Goal: Communication & Community: Answer question/provide support

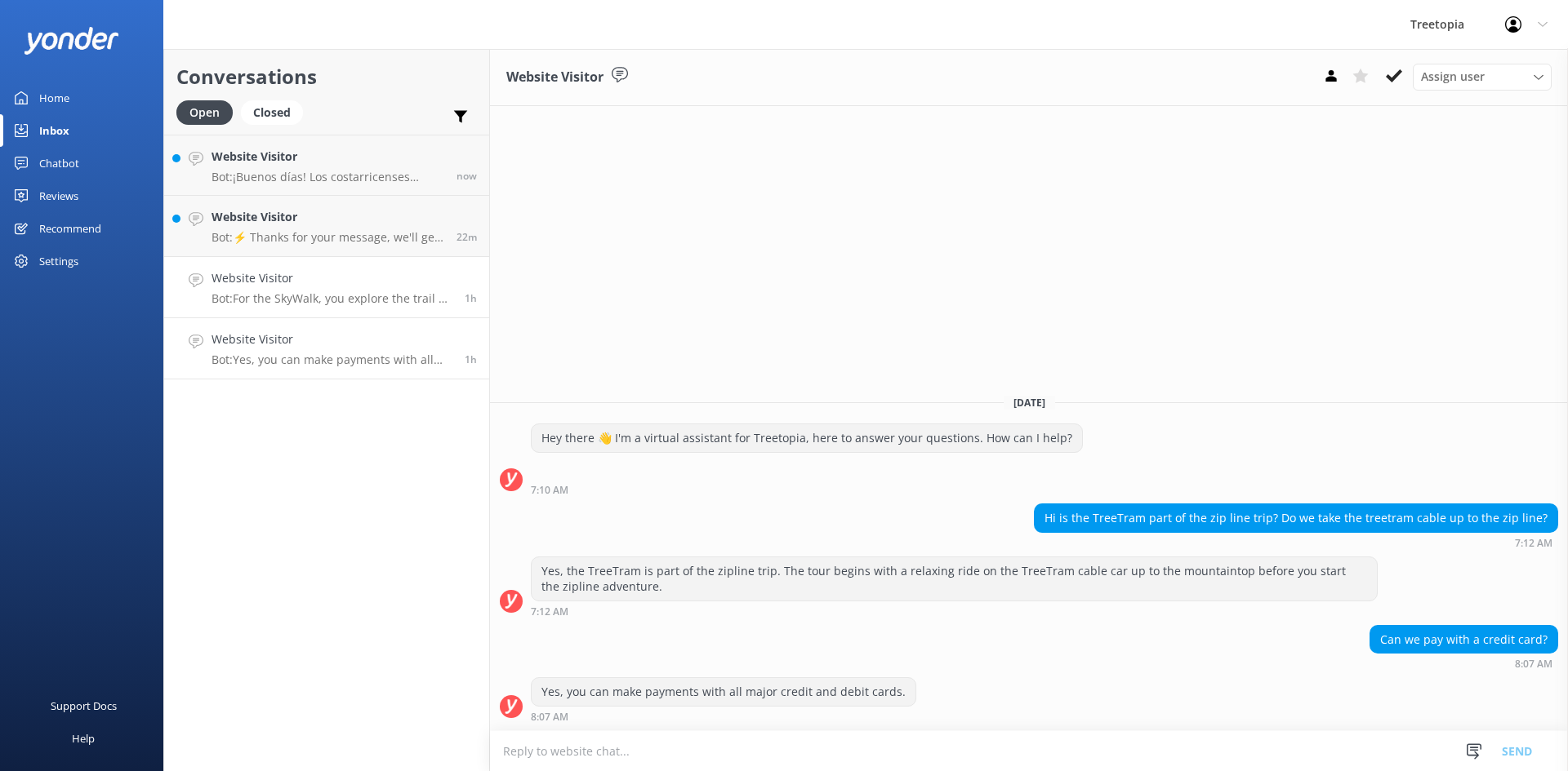
click at [338, 289] on div "Website Visitor Bot: For the SkyWalk, you explore the trail by walking. It is a…" at bounding box center [331, 287] width 240 height 36
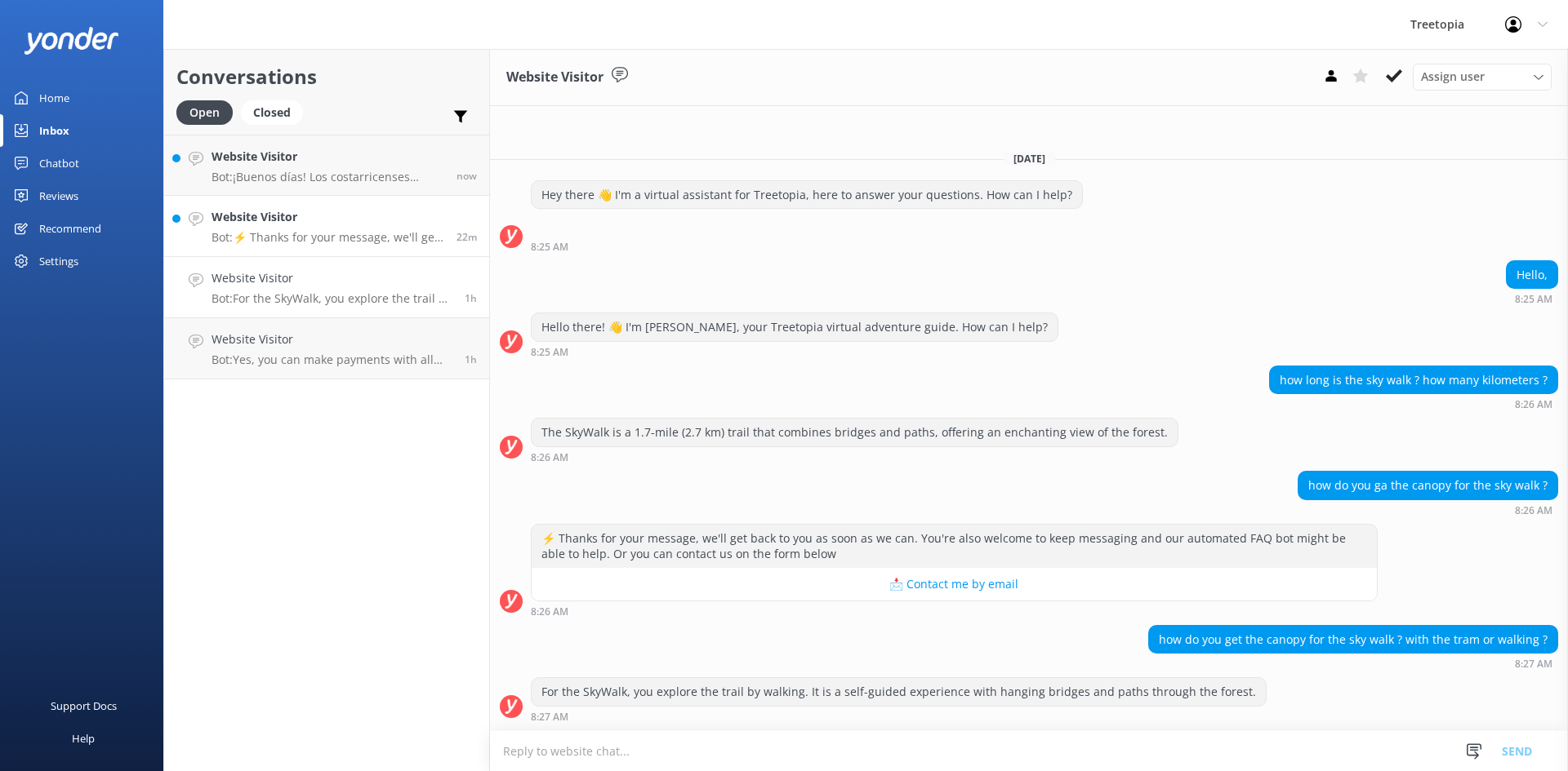
click at [354, 198] on link "Website Visitor Bot: ⚡ Thanks for your message, we'll get back to you as soon a…" at bounding box center [327, 226] width 325 height 61
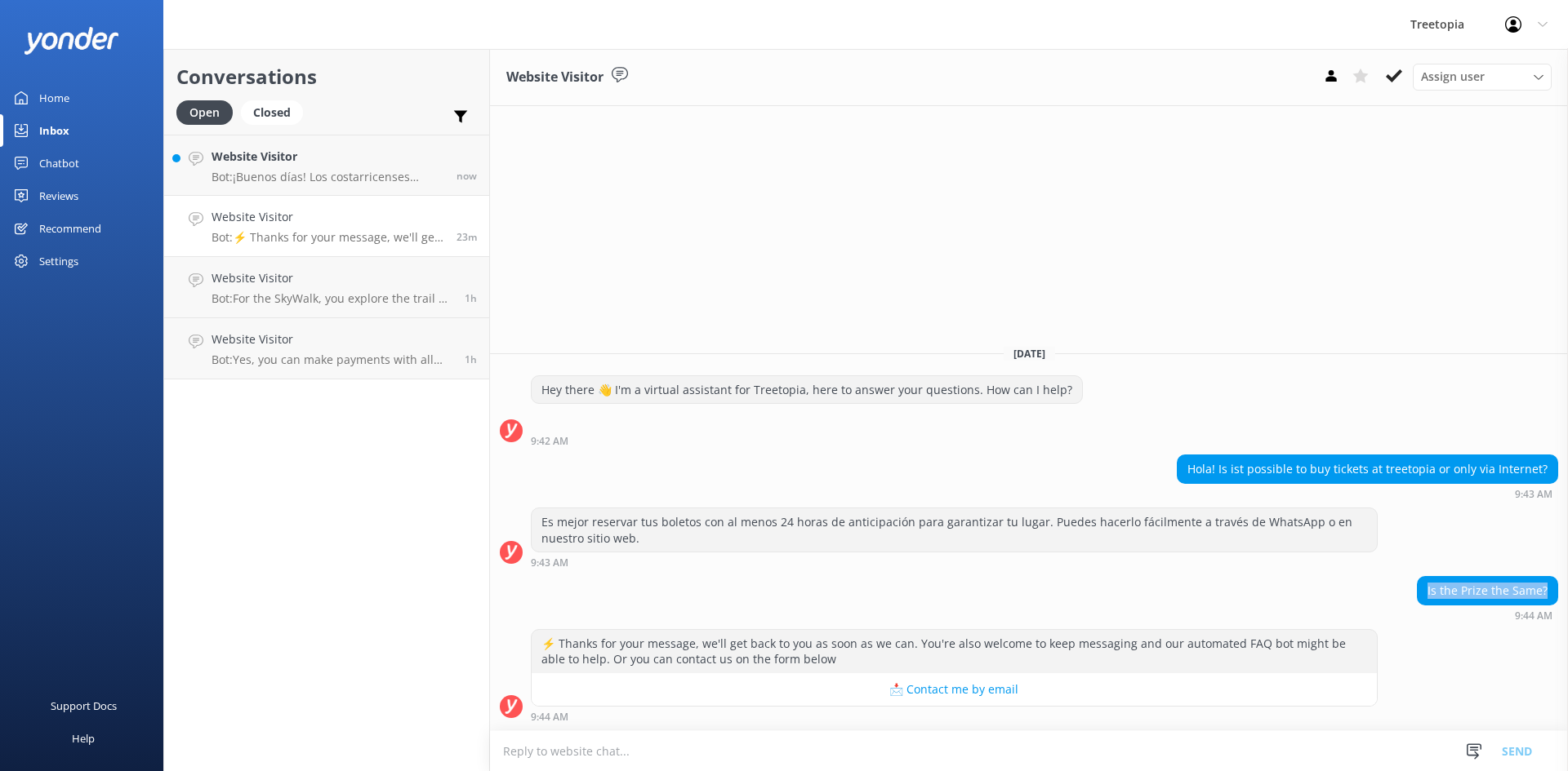
drag, startPoint x: 1549, startPoint y: 585, endPoint x: 1379, endPoint y: 593, distance: 170.2
click at [1379, 593] on div "Is the Prize the Same? 9:44 AM" at bounding box center [1028, 598] width 1077 height 45
copy div "Is the Prize the Same?"
click at [702, 747] on textarea at bounding box center [1028, 752] width 1077 height 40
paste textarea "Yes, it is! My name is [PERSON_NAME], and I’ll be happy to assist you with any …"
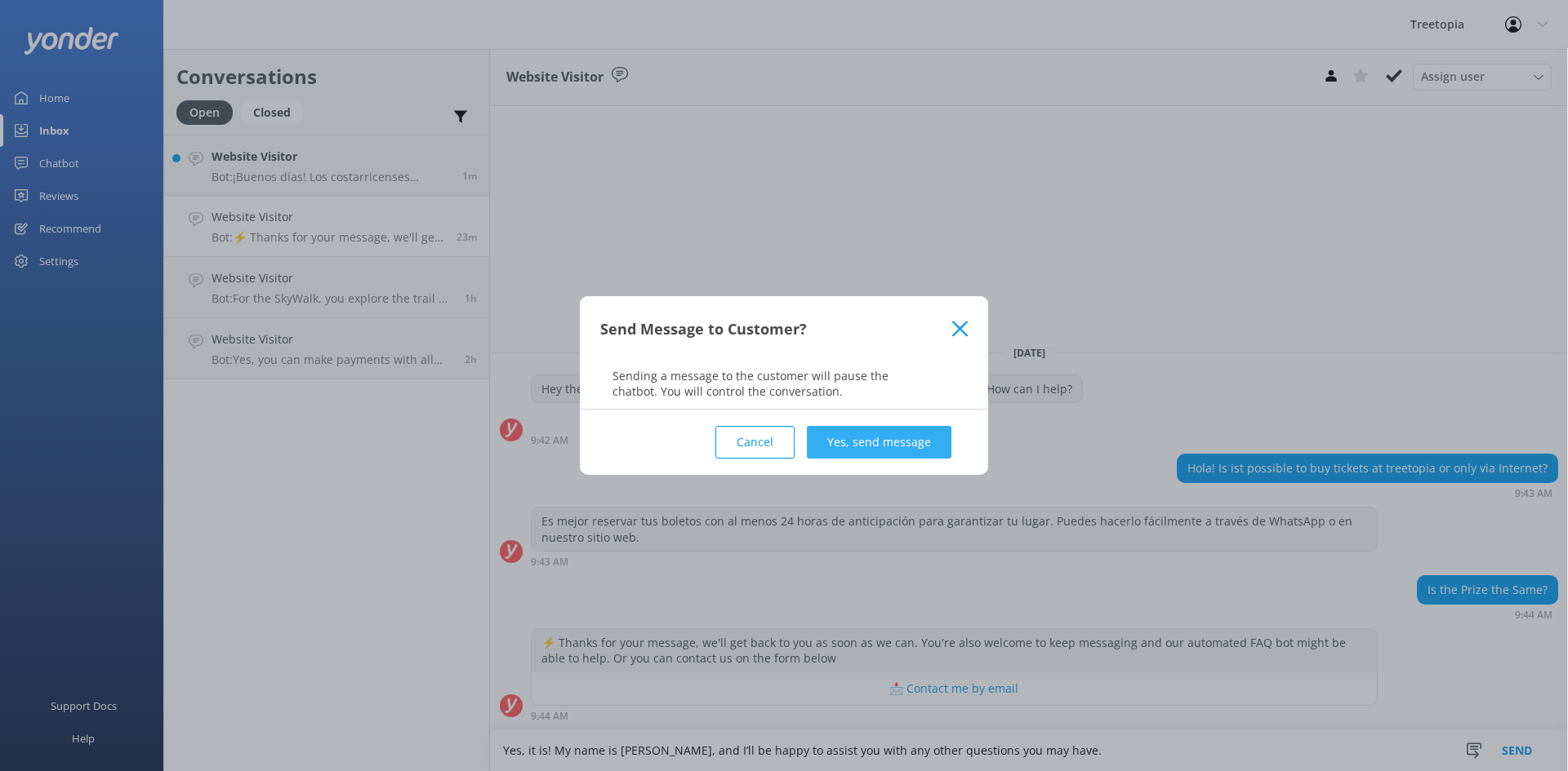
type textarea "Yes, it is! My name is [PERSON_NAME], and I’ll be happy to assist you with any …"
click at [862, 434] on button "Yes, send message" at bounding box center [878, 441] width 144 height 32
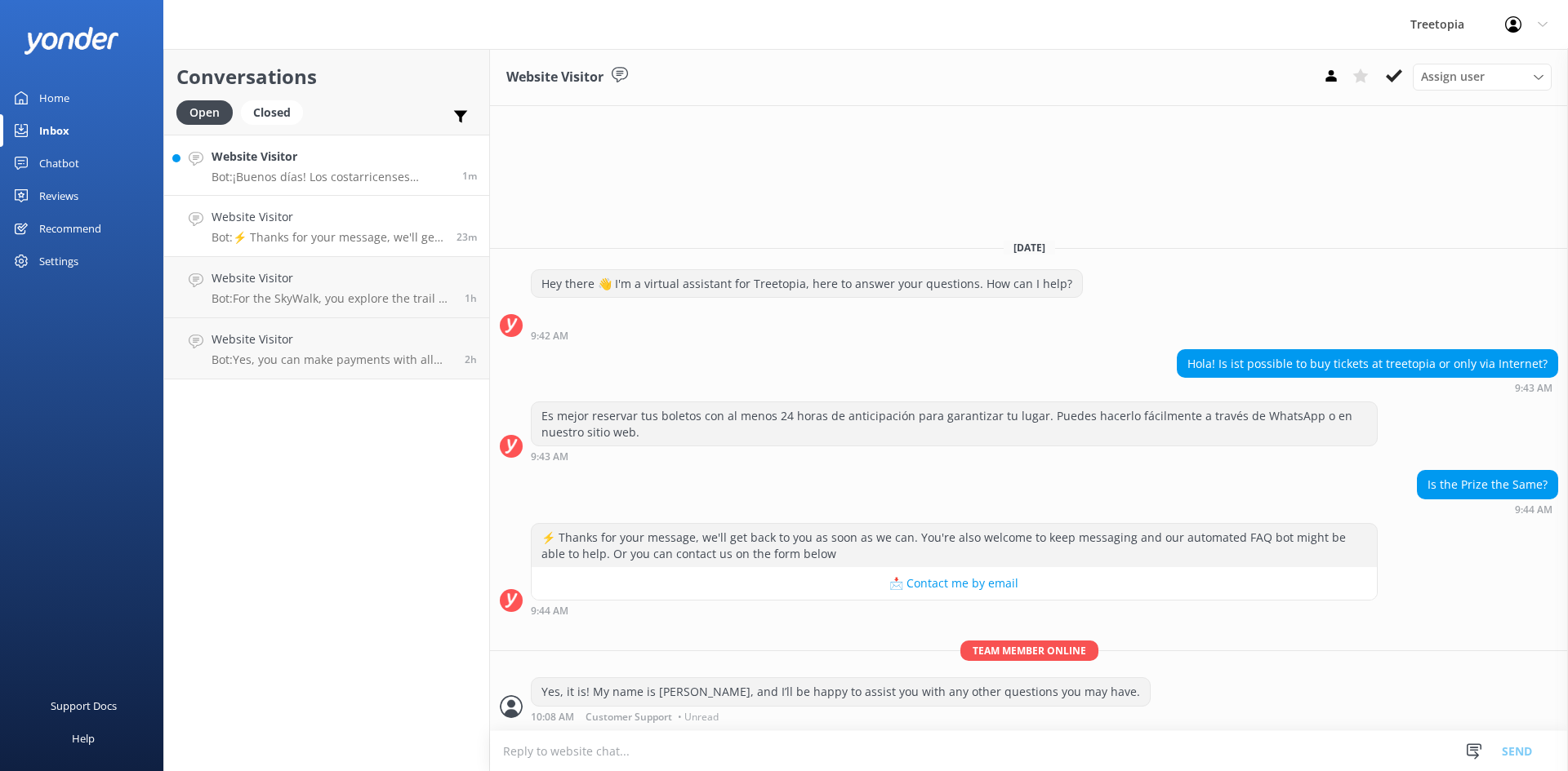
click at [370, 181] on p "Bot: ¡Buenos días! Los costarricenses disfrutan de tarifas especiales en [GEOGR…" at bounding box center [331, 177] width 239 height 15
